Goal: Task Accomplishment & Management: Manage account settings

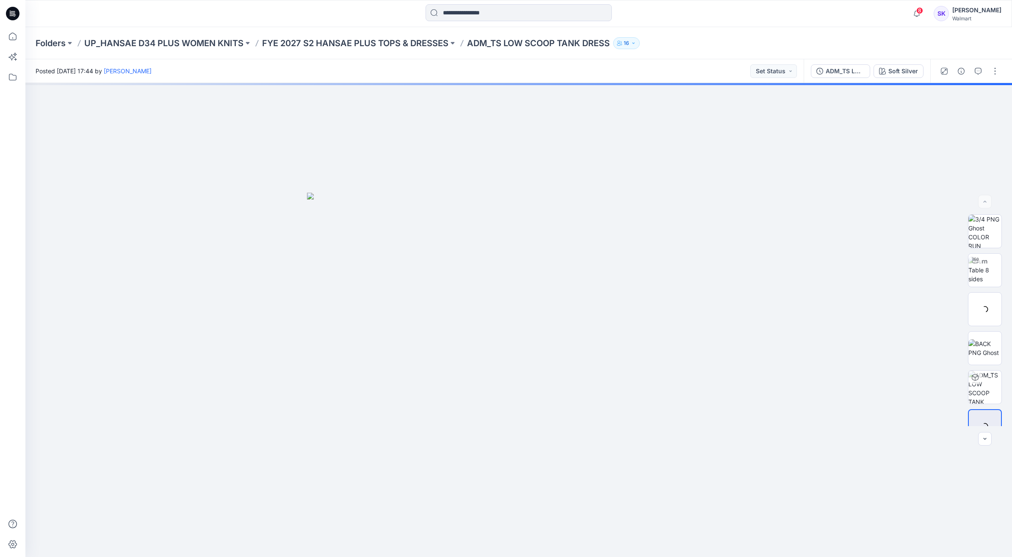
click at [15, 14] on icon at bounding box center [13, 14] width 14 height 14
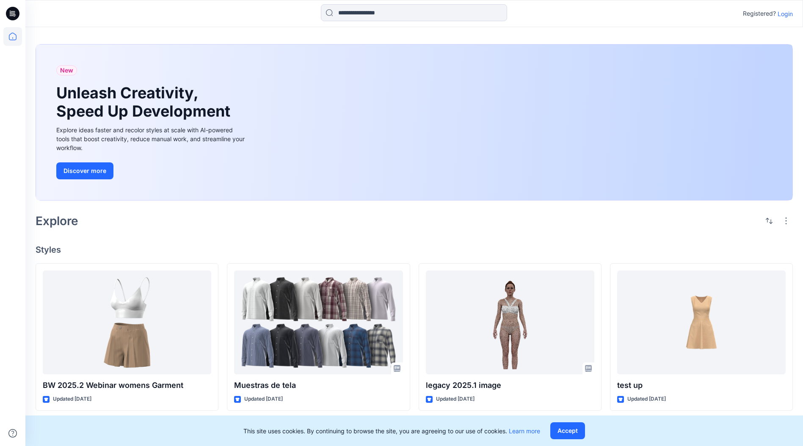
click at [399, 11] on input at bounding box center [414, 12] width 186 height 17
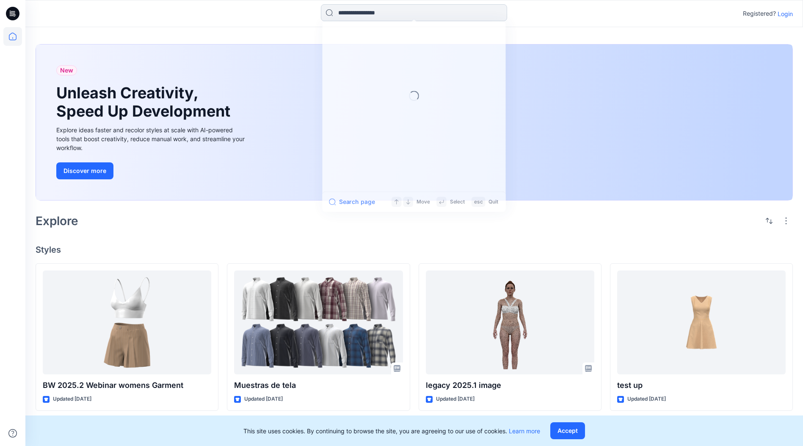
click at [371, 10] on input at bounding box center [414, 12] width 186 height 17
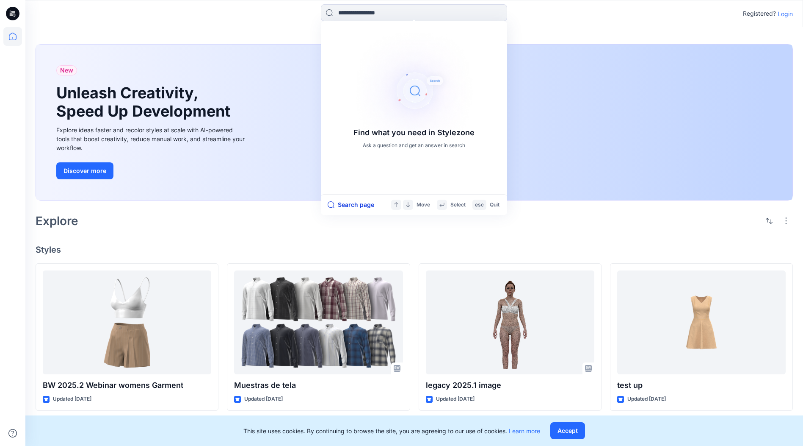
click at [352, 203] on button "Search page" at bounding box center [351, 204] width 47 height 10
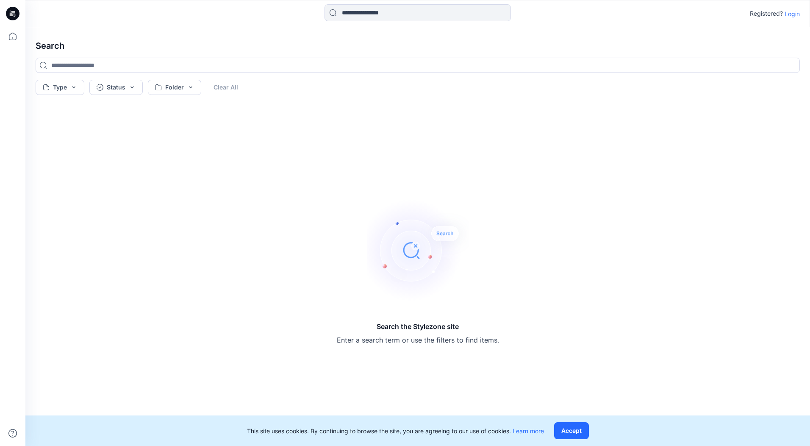
click at [250, 172] on div "Search the Stylezone site Enter a search term or use the filters to find items." at bounding box center [418, 272] width 778 height 334
click at [108, 67] on input at bounding box center [418, 65] width 764 height 15
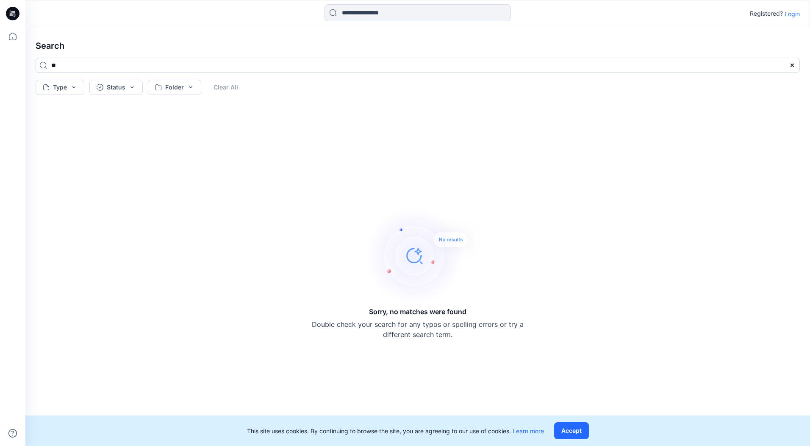
type input "*"
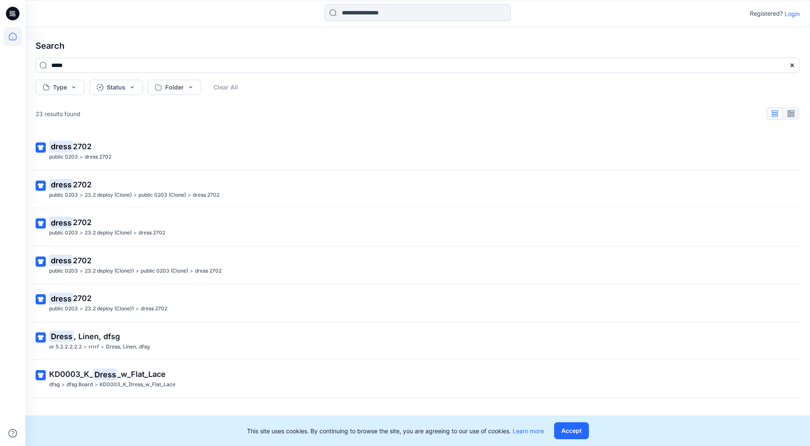
type input "*****"
click at [15, 33] on icon at bounding box center [12, 36] width 19 height 19
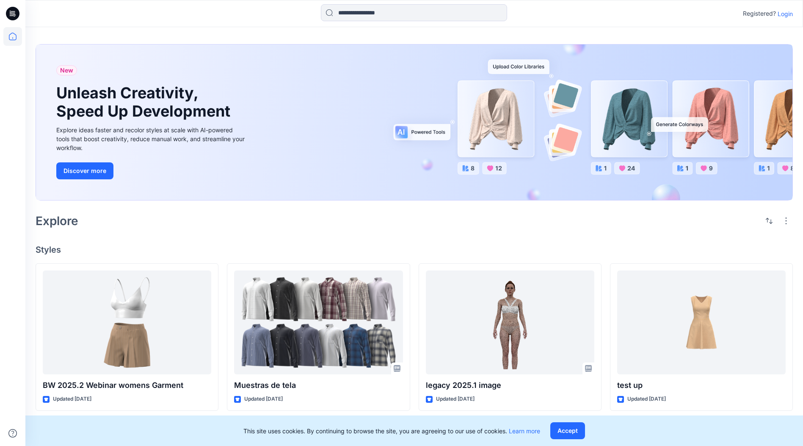
click at [16, 16] on icon at bounding box center [13, 14] width 14 height 14
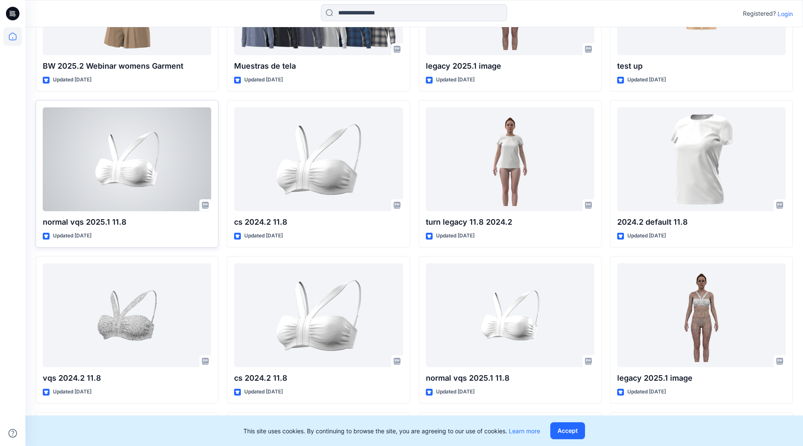
scroll to position [192, 0]
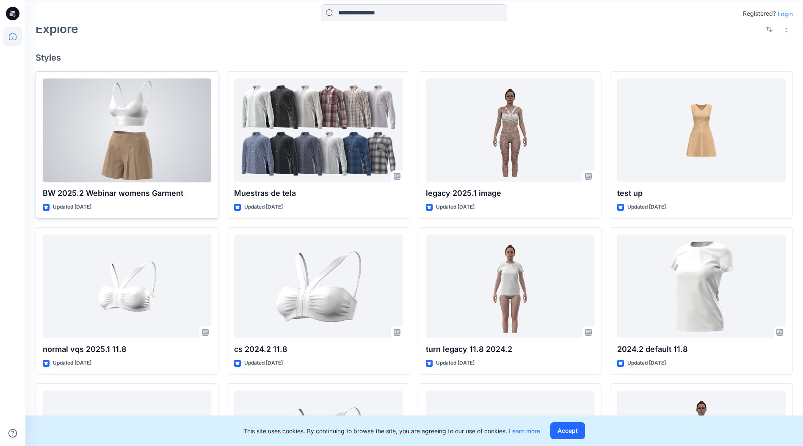
click at [162, 148] on div at bounding box center [127, 130] width 169 height 104
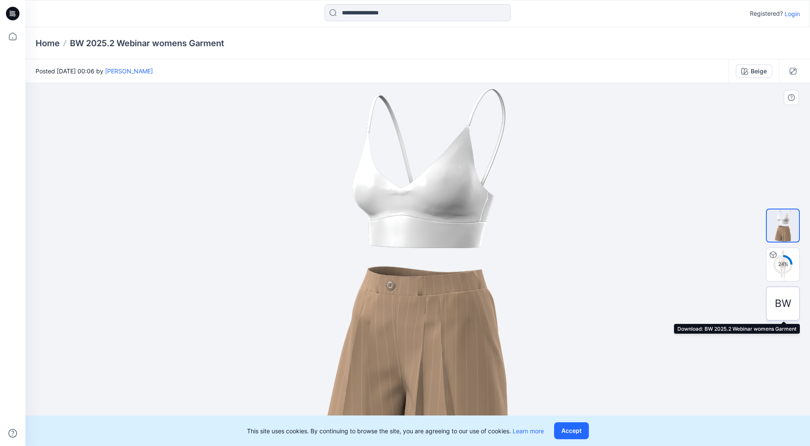
click at [788, 299] on span "BW" at bounding box center [783, 303] width 17 height 15
drag, startPoint x: 375, startPoint y: 199, endPoint x: 504, endPoint y: 200, distance: 129.2
click at [504, 200] on img at bounding box center [418, 264] width 186 height 355
drag, startPoint x: 446, startPoint y: 215, endPoint x: 397, endPoint y: 221, distance: 49.1
click at [397, 221] on img at bounding box center [418, 264] width 186 height 355
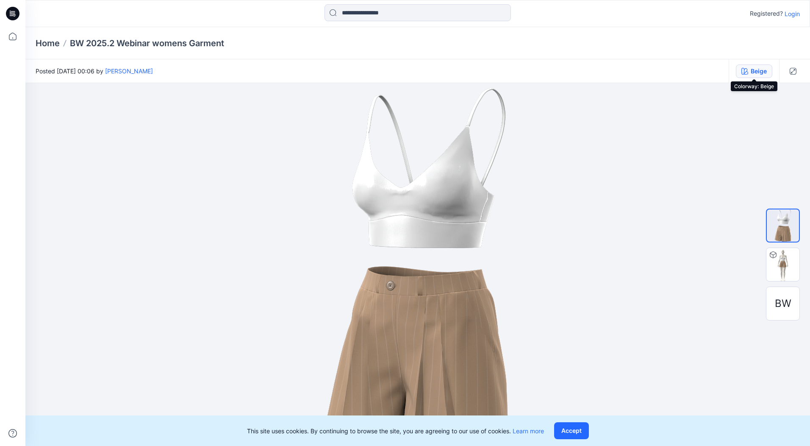
click at [754, 72] on div "Beige" at bounding box center [758, 70] width 16 height 9
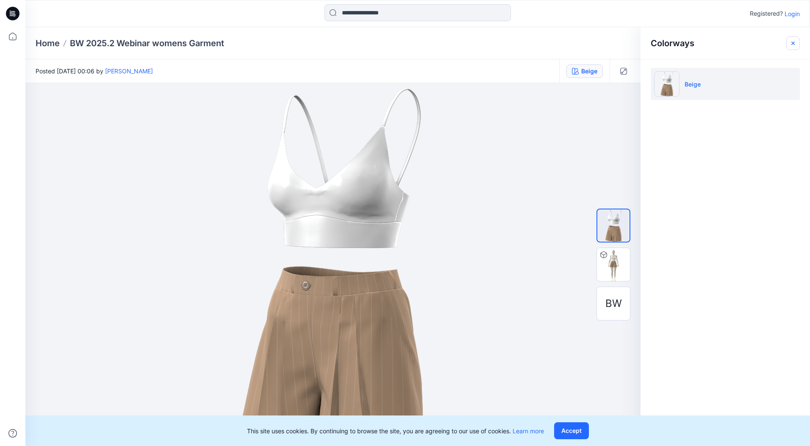
click at [790, 42] on icon "button" at bounding box center [792, 43] width 7 height 7
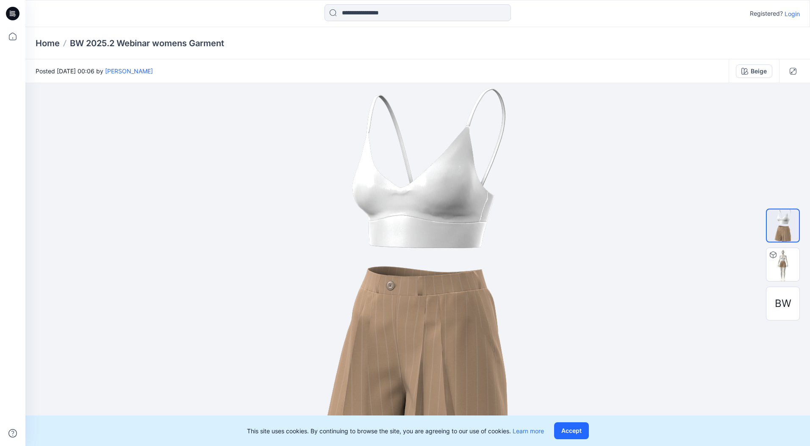
click at [19, 12] on icon at bounding box center [13, 14] width 14 height 14
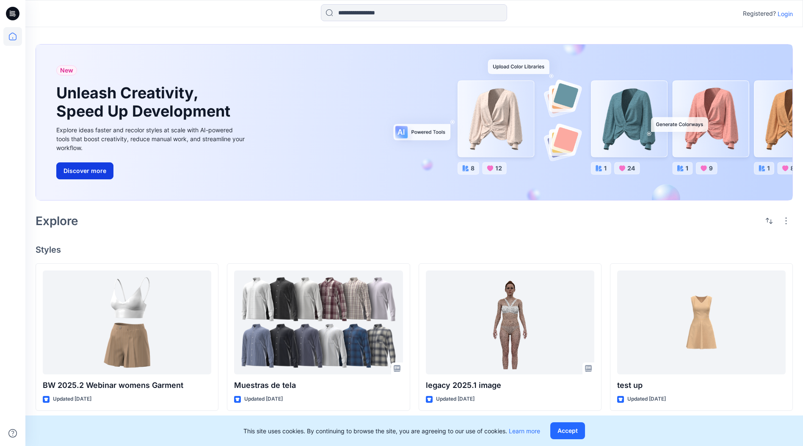
click at [99, 172] on button "Discover more" at bounding box center [84, 170] width 57 height 17
click at [357, 223] on div "Explore" at bounding box center [415, 220] width 758 height 20
click at [789, 14] on p "Login" at bounding box center [785, 13] width 15 height 9
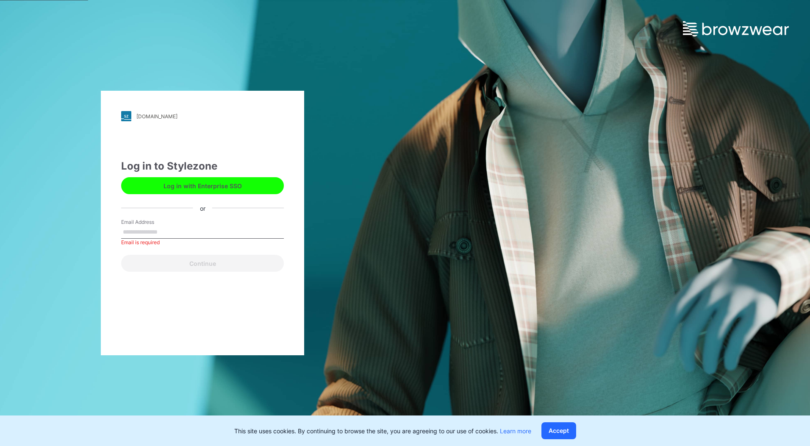
click at [154, 229] on input "Email Address" at bounding box center [202, 232] width 163 height 13
paste input "**********"
click at [240, 229] on input "**********" at bounding box center [202, 232] width 163 height 13
type input "**********"
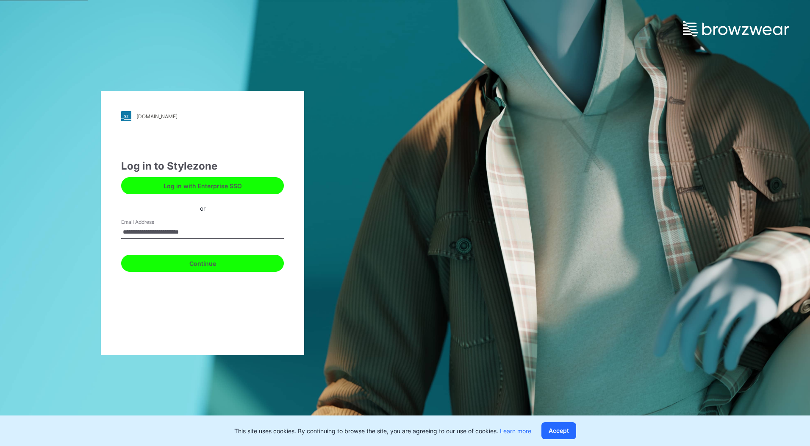
click at [225, 257] on button "Continue" at bounding box center [202, 263] width 163 height 17
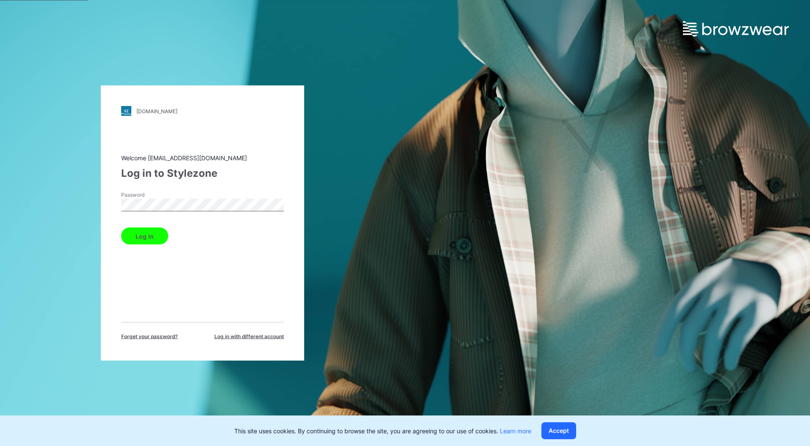
click at [130, 238] on button "Log in" at bounding box center [144, 235] width 47 height 17
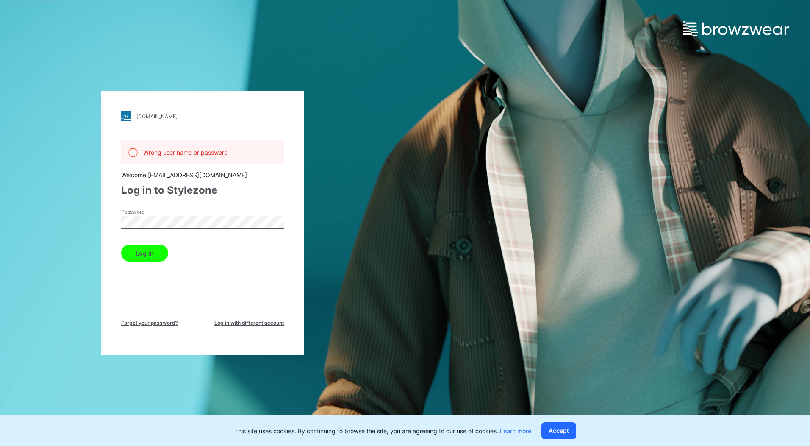
click at [240, 256] on div "Log in" at bounding box center [202, 251] width 163 height 20
click at [234, 200] on div "Wrong user name or password Welcome virtual_walmart@hansae.com Log in to Stylez…" at bounding box center [202, 233] width 163 height 187
click at [86, 224] on div "up-demo.stylezone.com Loading... Wrong user name or password Welcome virtual_wa…" at bounding box center [202, 223] width 405 height 446
click at [121, 244] on button "Log in" at bounding box center [144, 252] width 47 height 17
click at [280, 188] on div "Log in to Stylezone" at bounding box center [202, 190] width 163 height 15
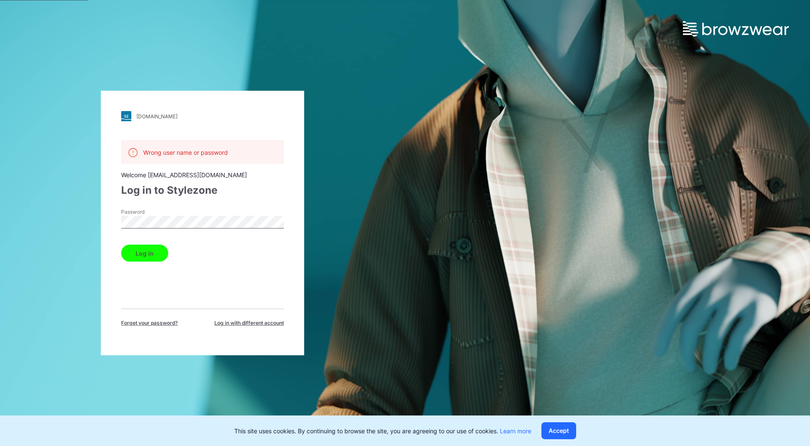
click at [313, 210] on div "up-demo.stylezone.com Loading... Wrong user name or password Welcome virtual_wa…" at bounding box center [202, 223] width 405 height 446
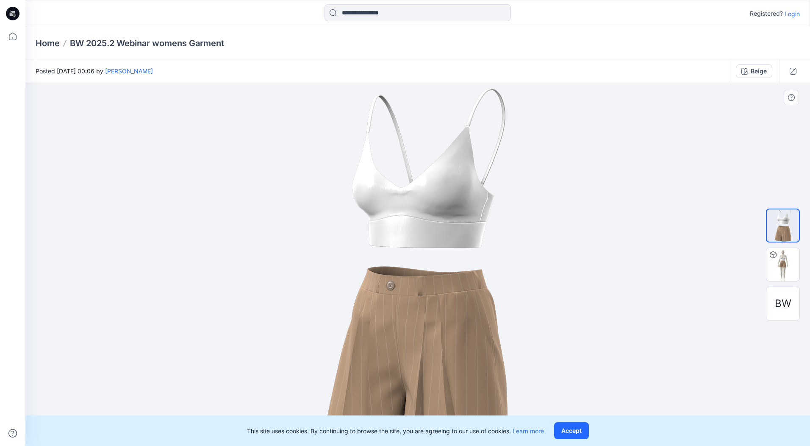
click at [620, 122] on div at bounding box center [417, 264] width 784 height 363
click at [617, 47] on div "Home BW 2025.2 Webinar womens Garment" at bounding box center [385, 43] width 698 height 12
click at [474, 57] on div "Home BW 2025.2 Webinar womens Garment" at bounding box center [417, 43] width 784 height 32
click at [538, 66] on div "Posted [DATE] 00:06 by [PERSON_NAME]" at bounding box center [376, 70] width 703 height 23
click at [246, 24] on div "Registered? Login" at bounding box center [417, 13] width 784 height 27
